Goal: Task Accomplishment & Management: Manage account settings

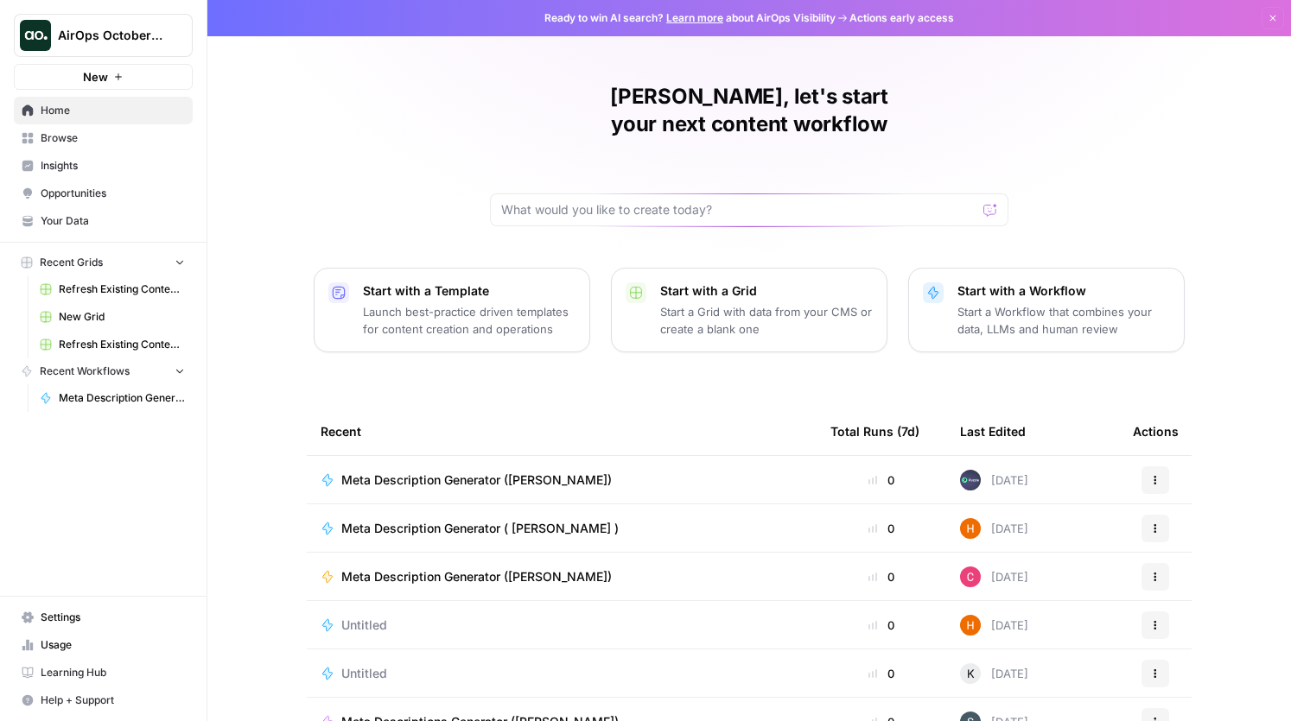
click at [100, 622] on span "Settings" at bounding box center [113, 618] width 144 height 16
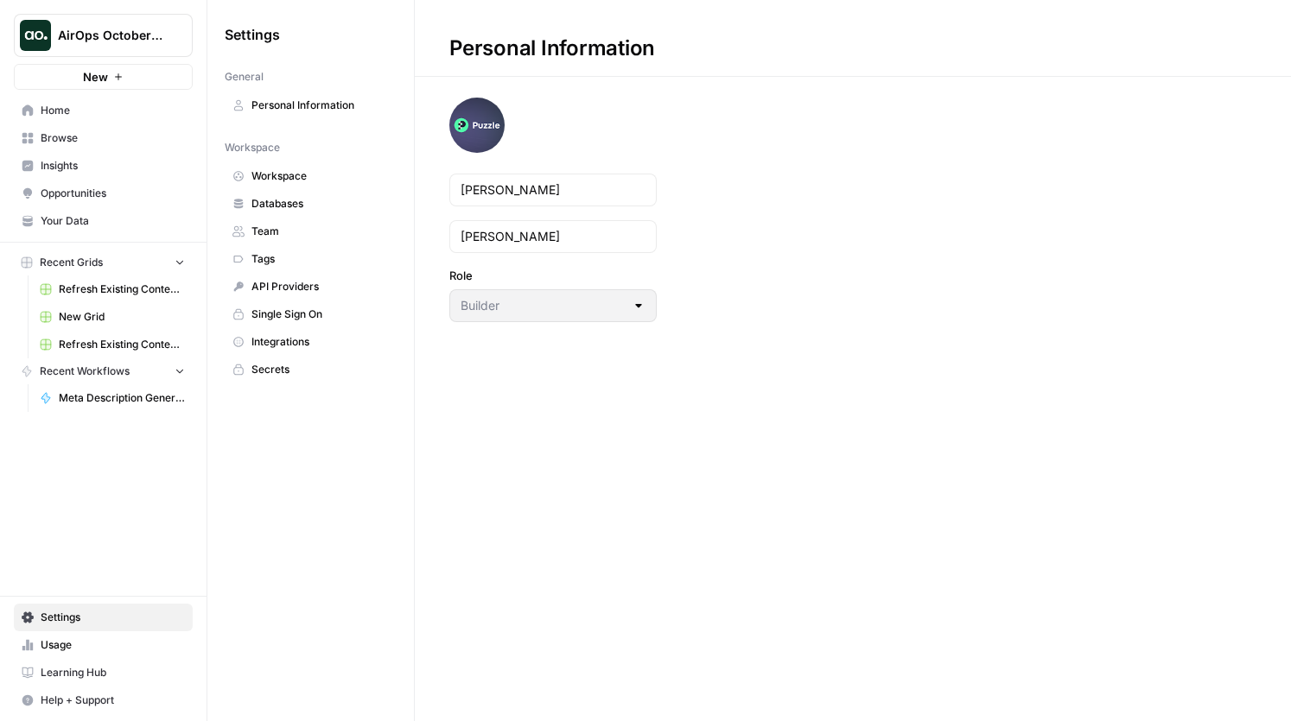
click at [283, 232] on span "Team" at bounding box center [319, 232] width 137 height 16
